Goal: Task Accomplishment & Management: Use online tool/utility

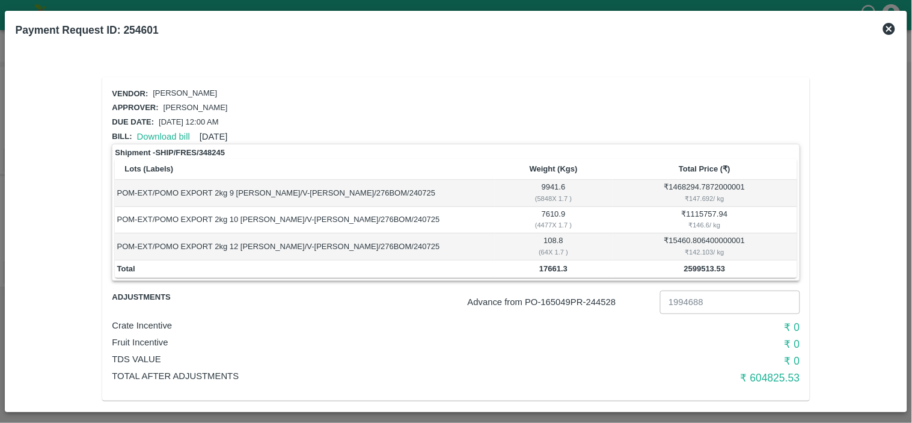
click at [700, 267] on b "2599513.53" at bounding box center [704, 268] width 41 height 9
copy b "2599513.53"
click at [165, 132] on link "Download bill" at bounding box center [163, 137] width 53 height 10
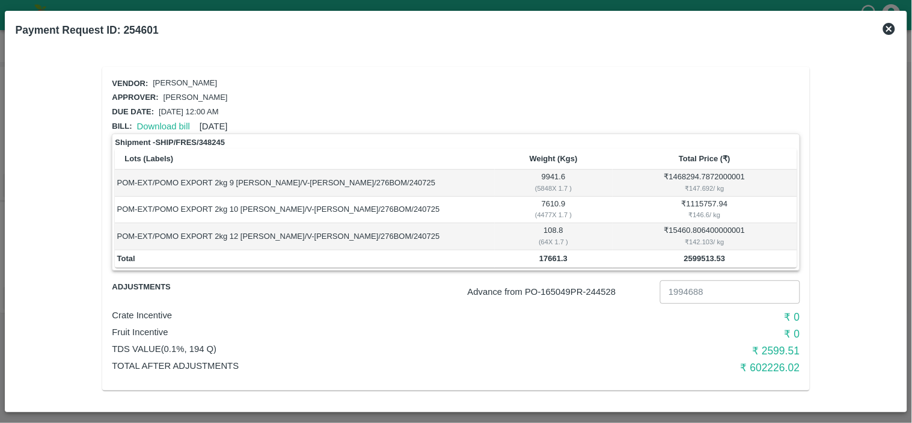
click at [605, 292] on p "Advance from PO- 165049 PR- 244528" at bounding box center [562, 291] width 188 height 13
copy p "244528"
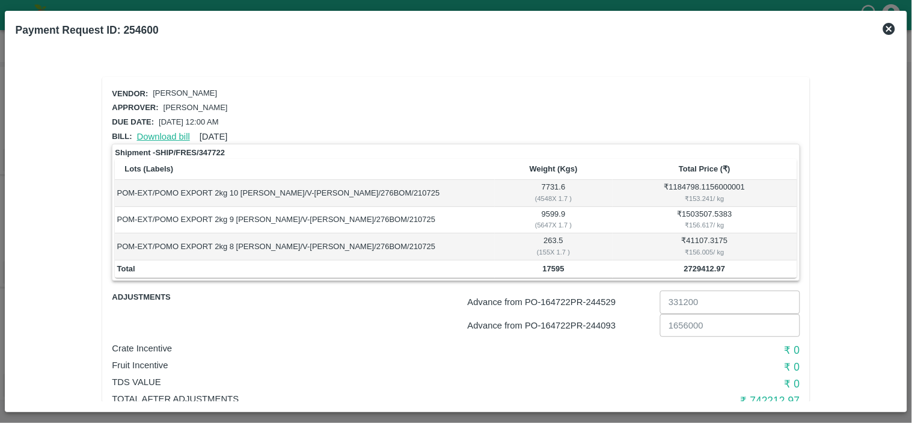
click at [147, 132] on link "Download bill" at bounding box center [163, 137] width 53 height 10
click at [700, 268] on b "2729412.97" at bounding box center [704, 268] width 41 height 9
copy b "2729412.97"
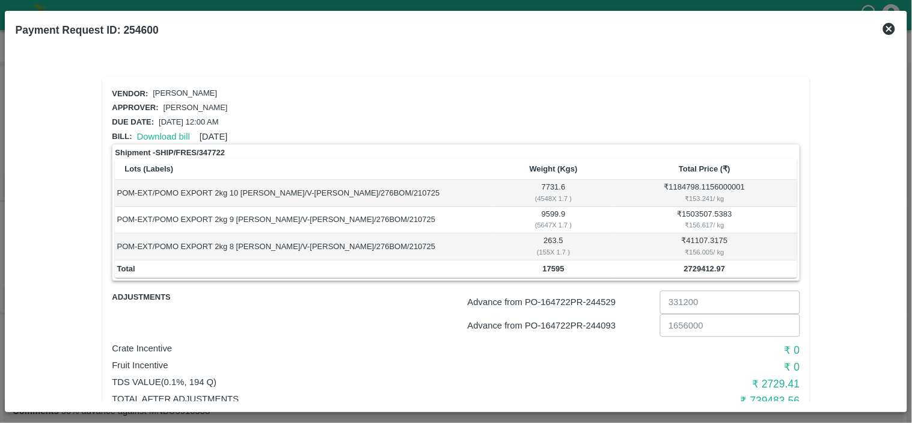
scroll to position [34, 0]
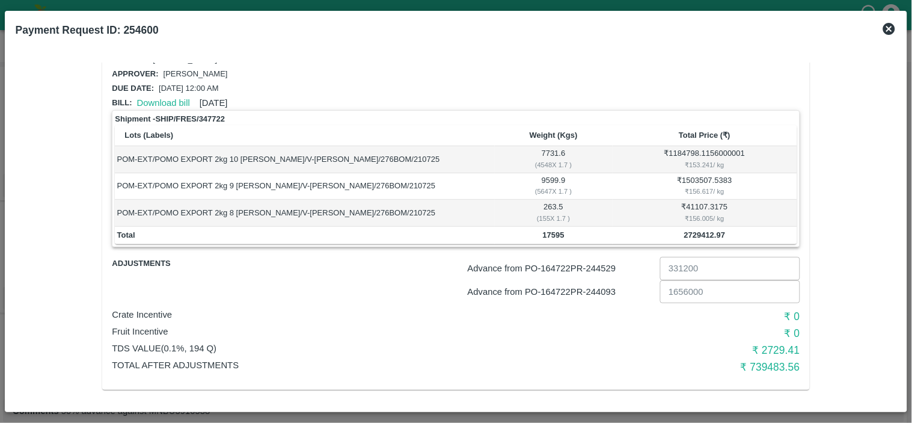
click at [605, 266] on p "Advance from PO- 164722 PR- 244529" at bounding box center [562, 268] width 188 height 13
copy p "244529"
click at [605, 289] on p "Advance from PO- 164722 PR- 244093" at bounding box center [562, 291] width 188 height 13
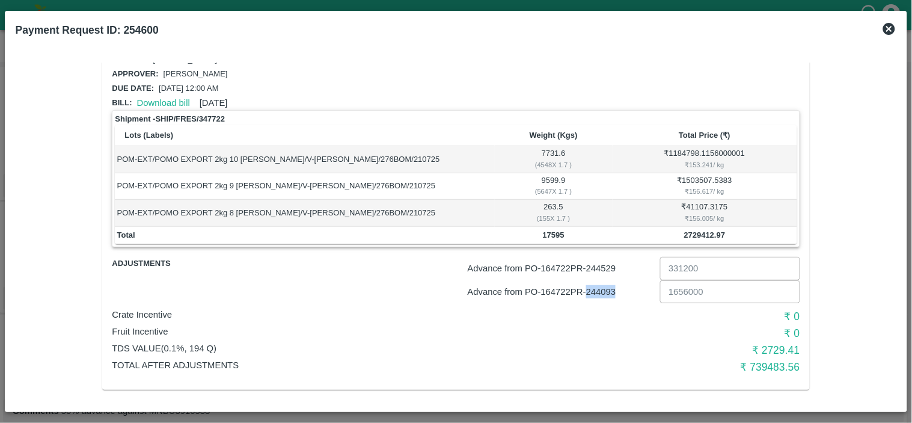
copy p "244093"
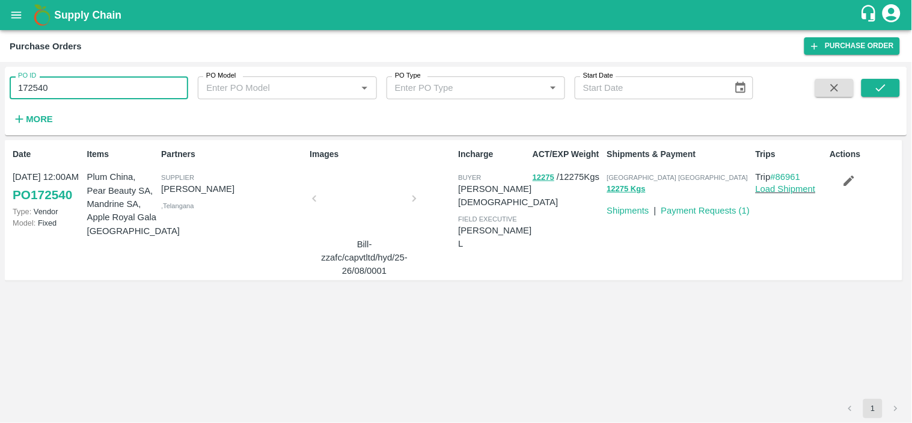
click at [170, 91] on input "172540" at bounding box center [99, 87] width 179 height 23
paste input "text"
type input "172739"
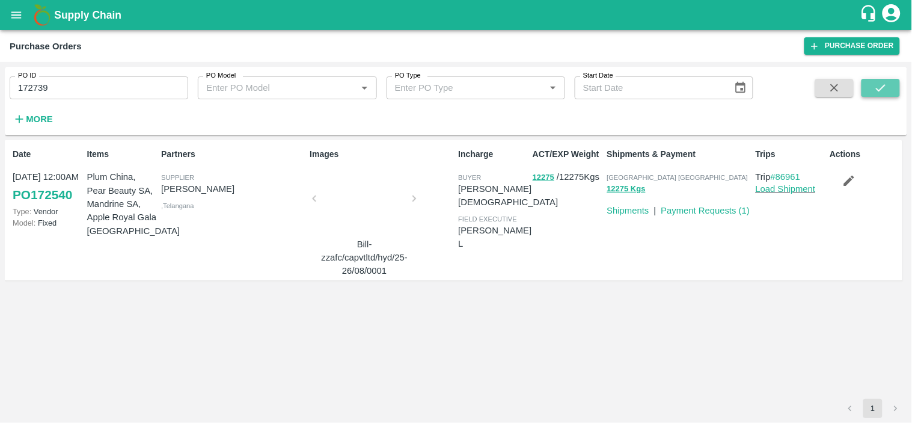
click at [881, 87] on icon "submit" at bounding box center [880, 87] width 13 height 13
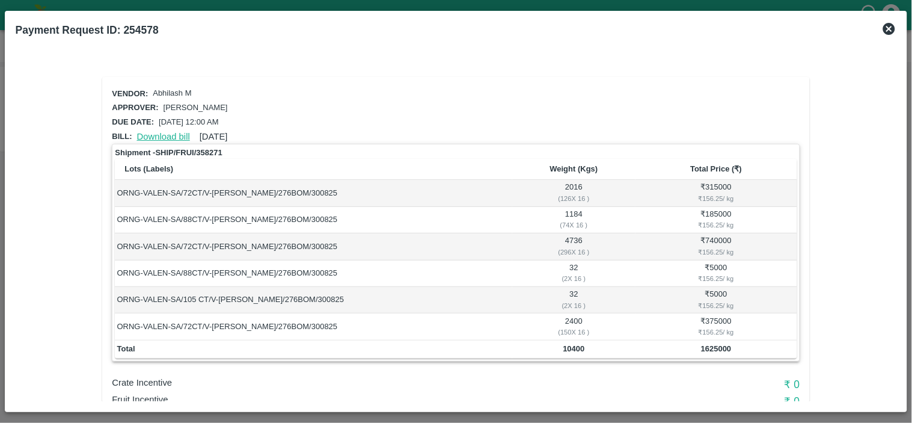
click at [178, 135] on link "Download bill" at bounding box center [163, 137] width 53 height 10
